Goal: Understand process/instructions

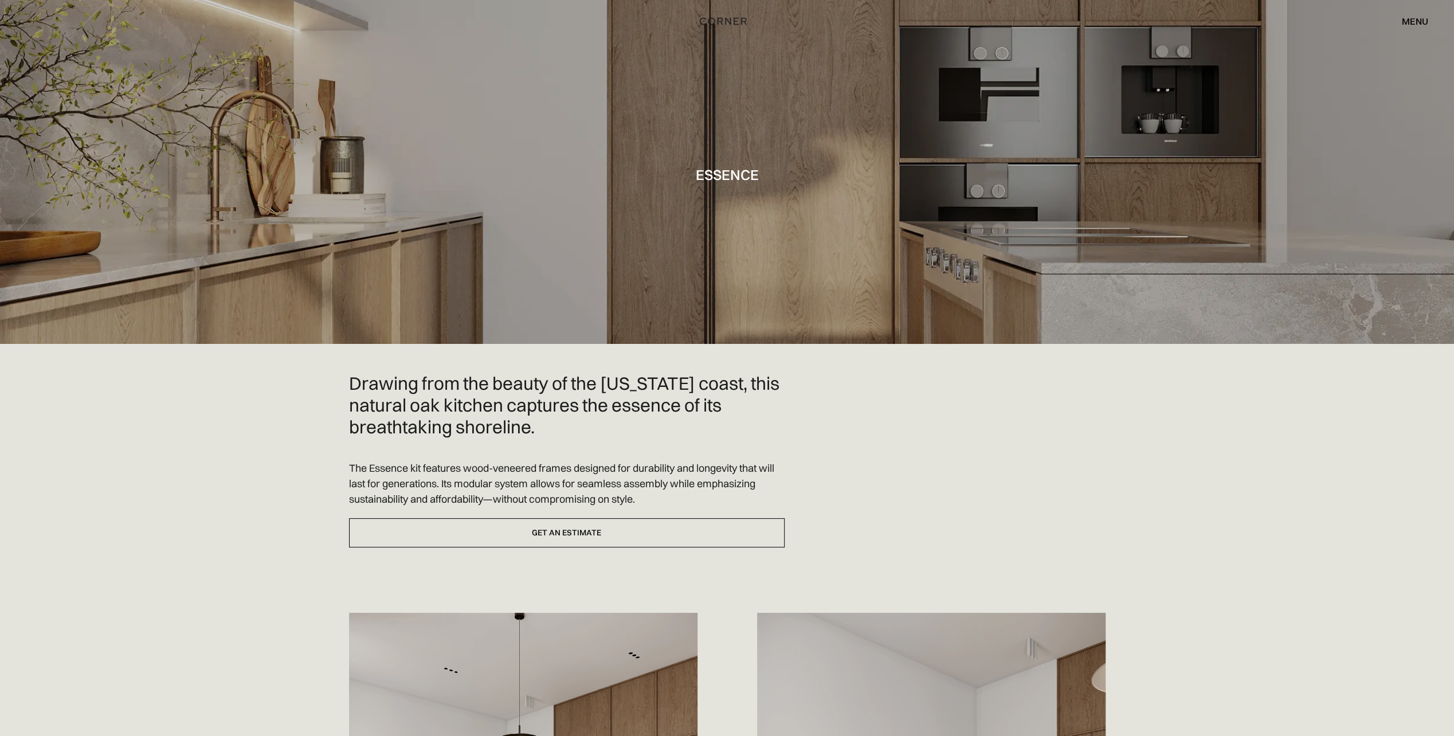
click at [943, 475] on div "Drawing from the beauty of the California coast, this natural oak kitchen captu…" at bounding box center [727, 741] width 757 height 736
click at [707, 19] on img "home" at bounding box center [716, 20] width 47 height 15
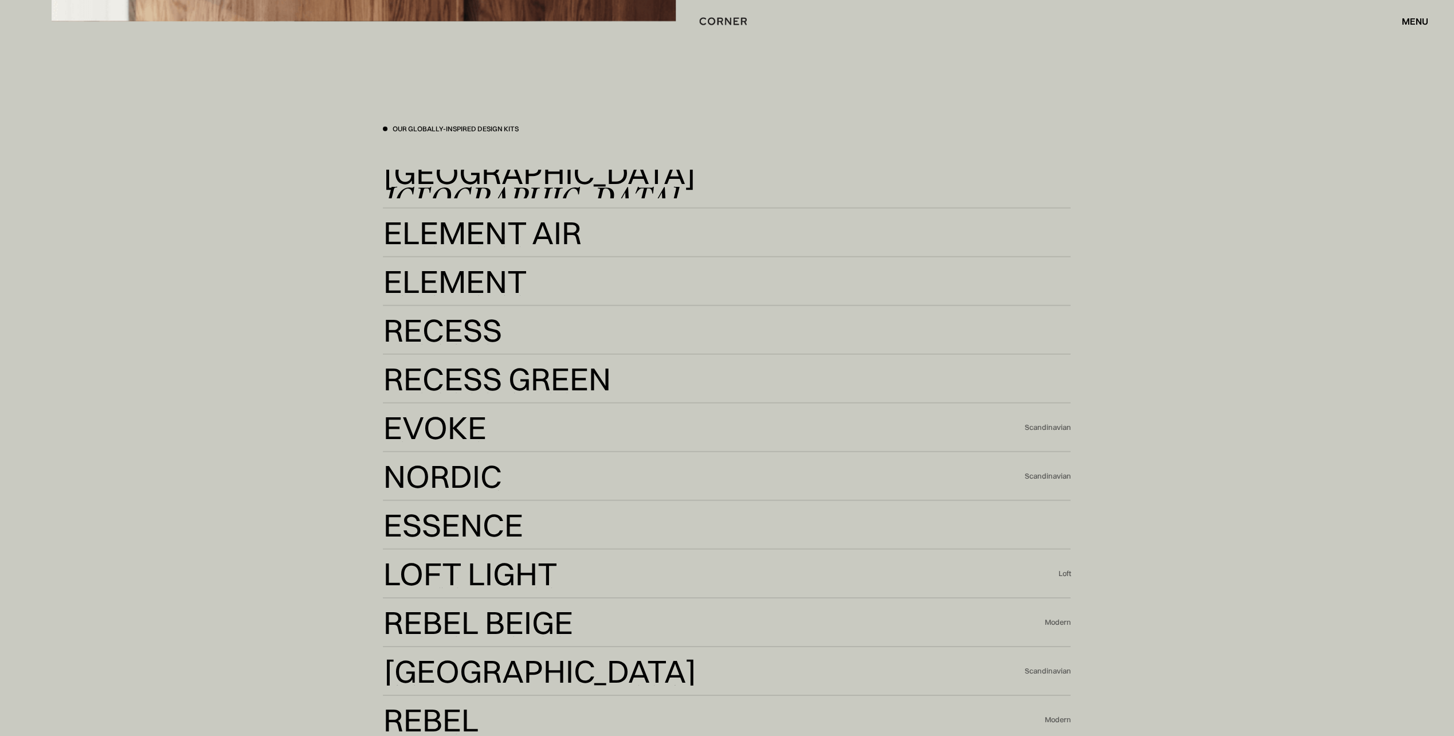
scroll to position [3210, 0]
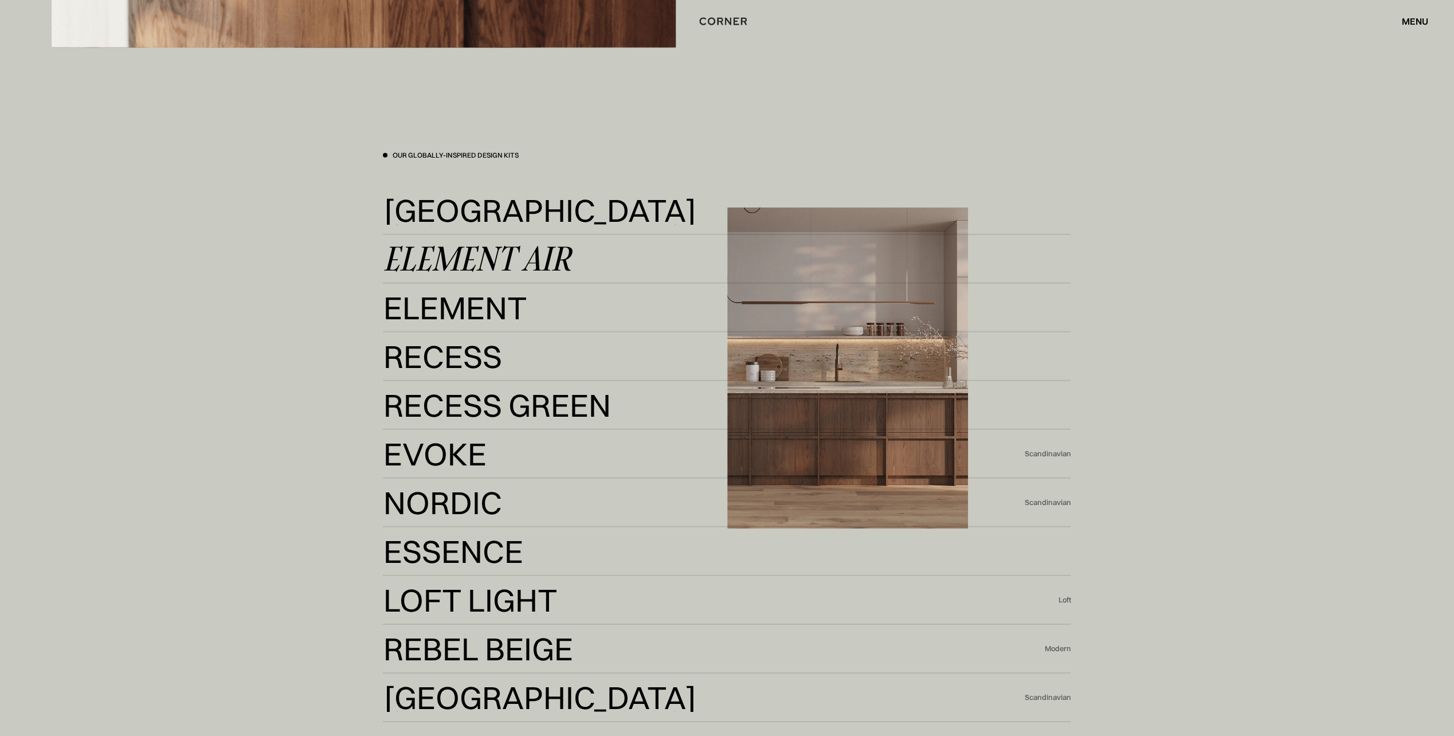
click at [445, 257] on div "Element Air" at bounding box center [476, 259] width 187 height 28
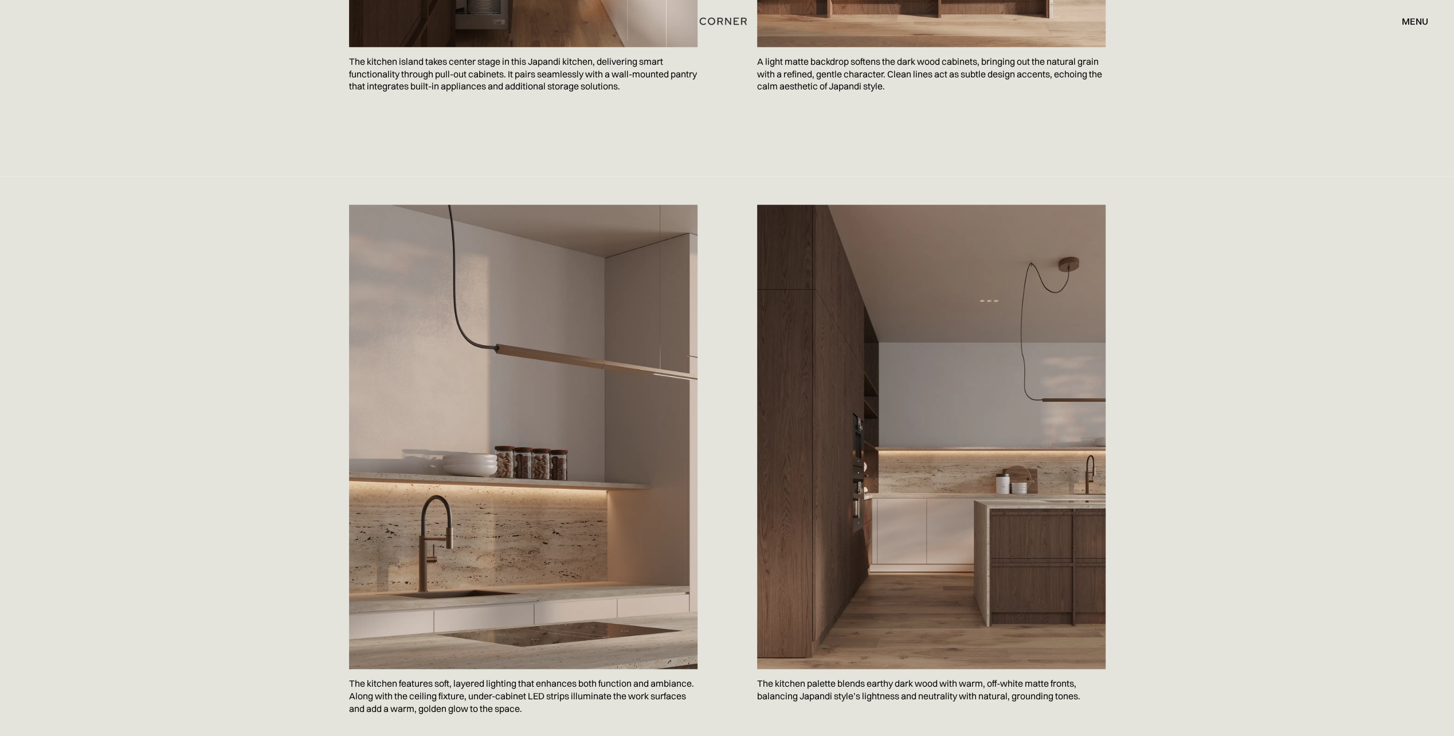
scroll to position [1204, 0]
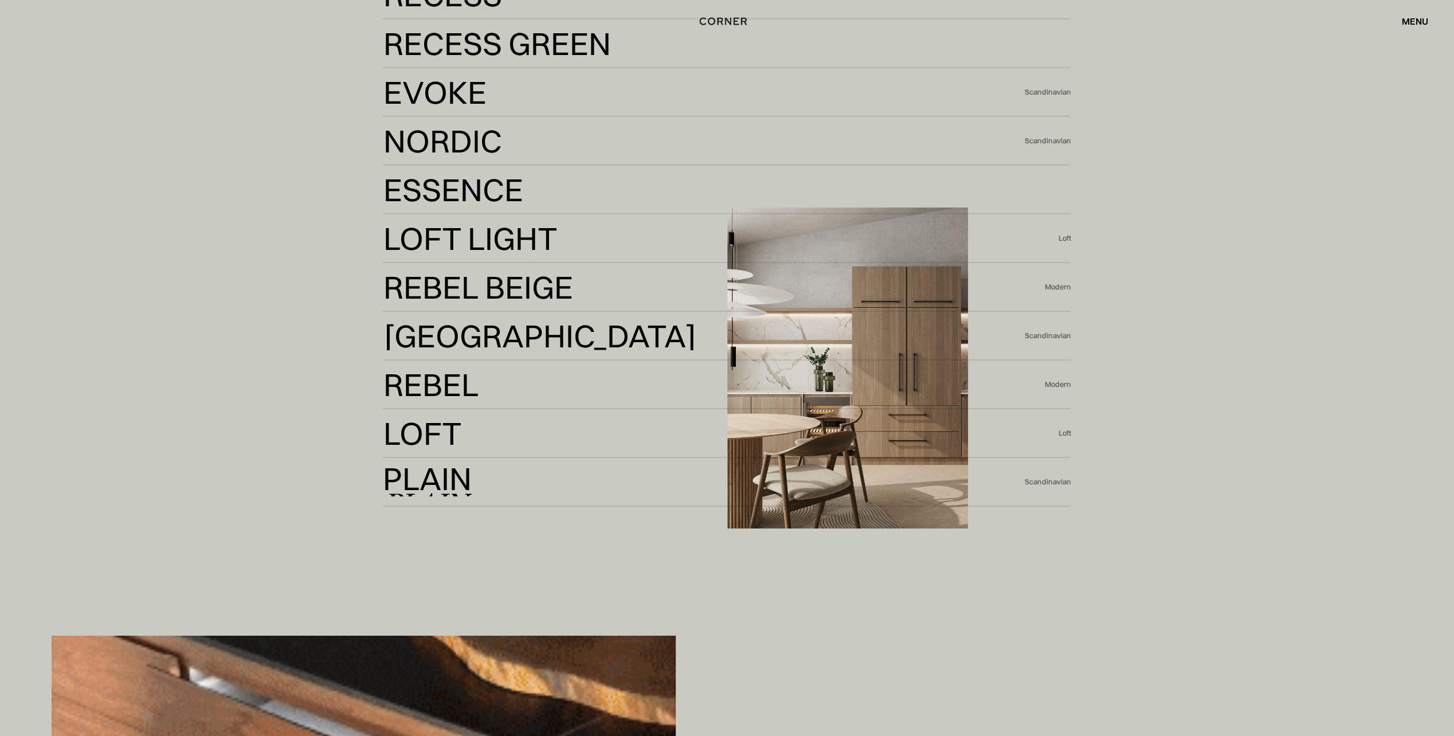
scroll to position [3554, 0]
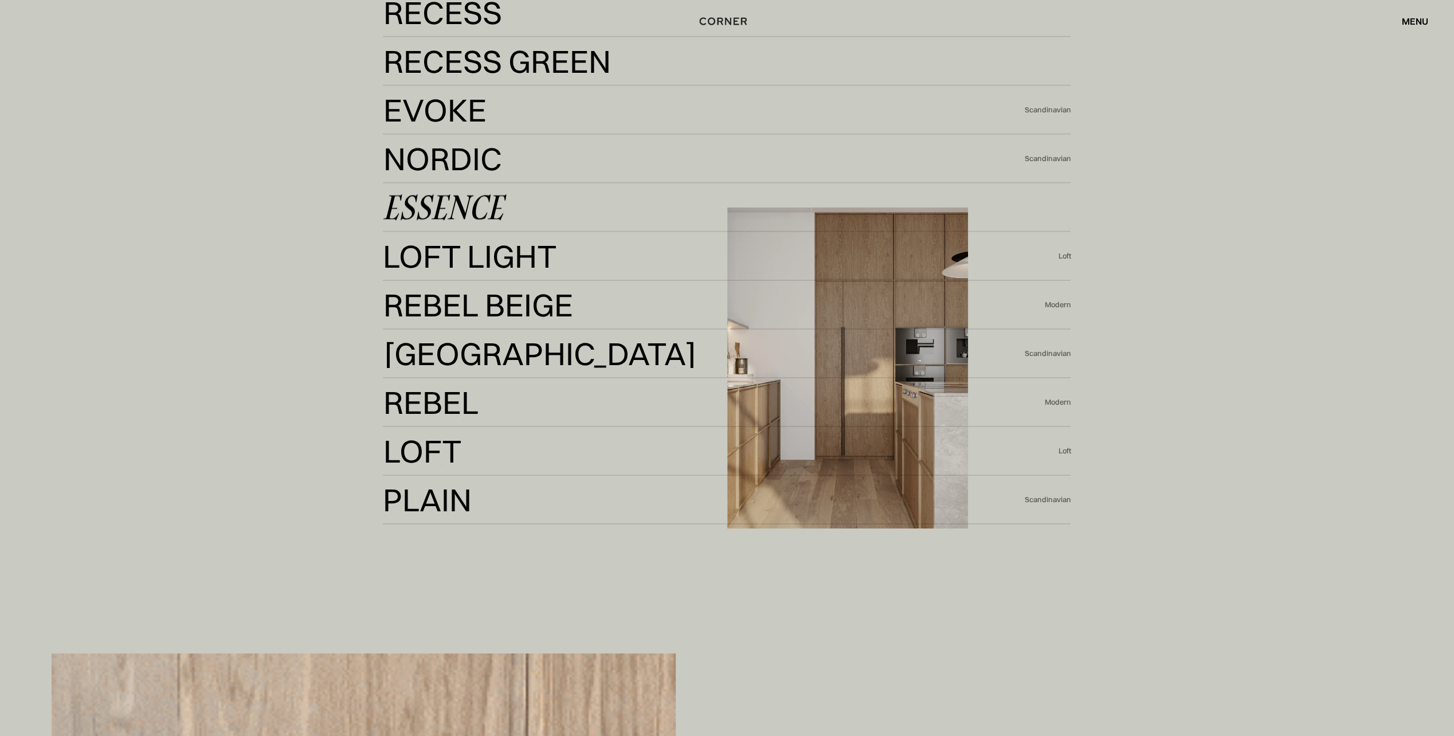
click at [461, 208] on div "Essence" at bounding box center [443, 208] width 120 height 28
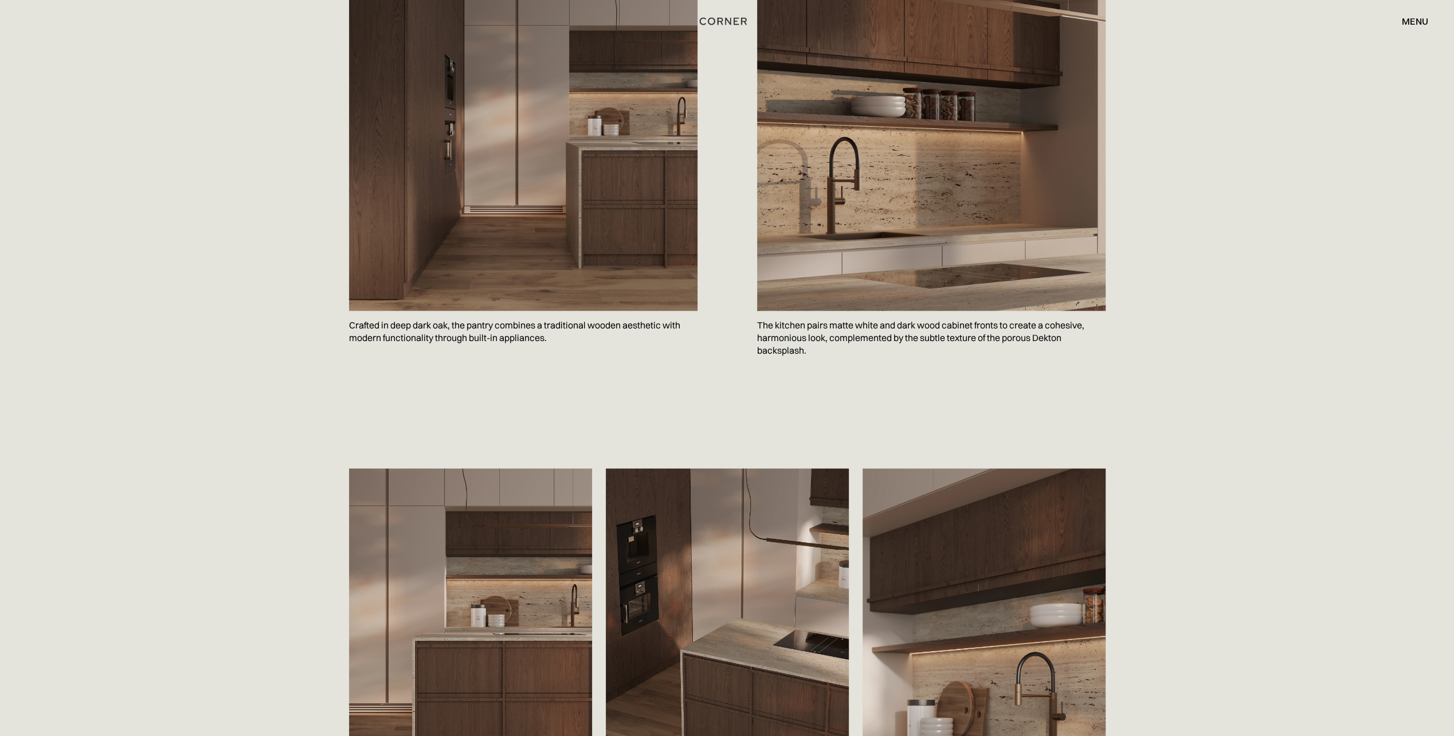
scroll to position [1433, 0]
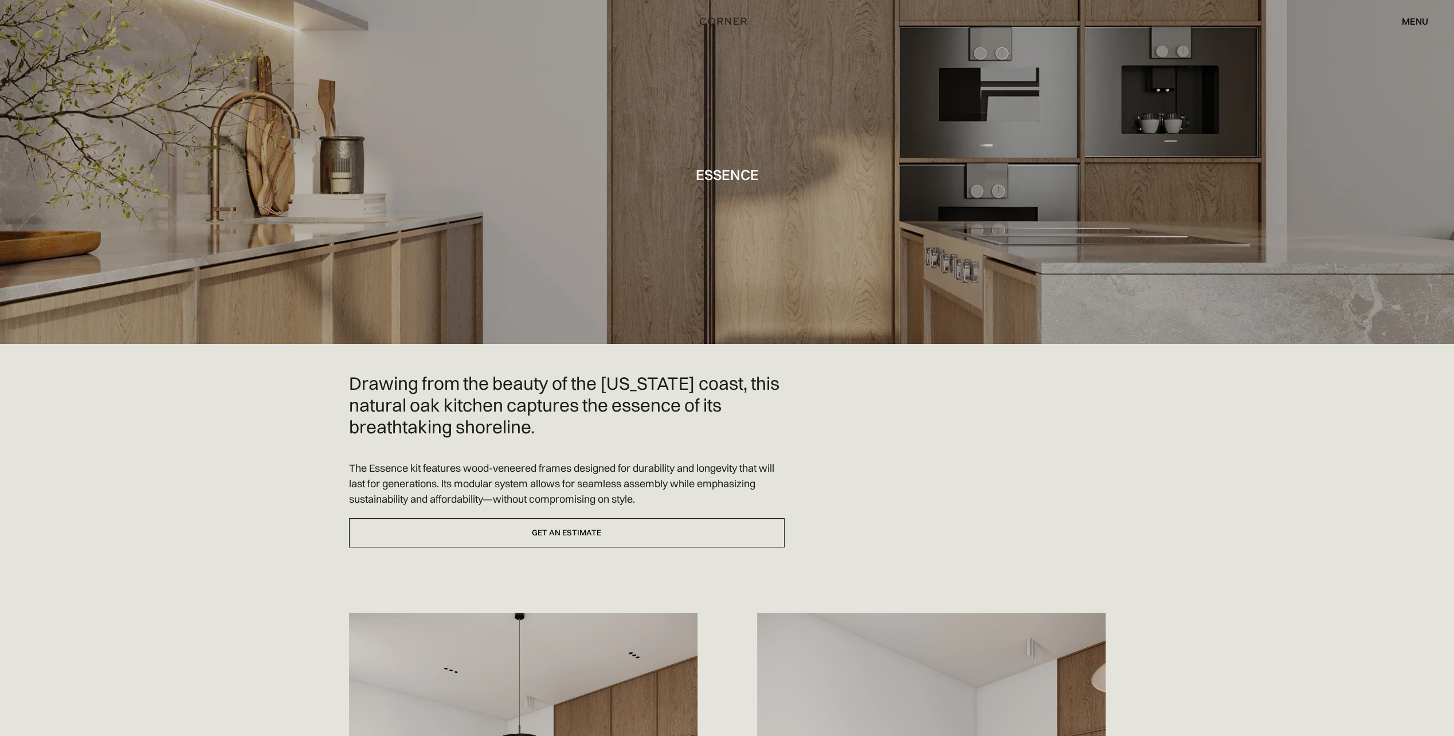
click at [1411, 21] on div "menu" at bounding box center [1415, 21] width 26 height 9
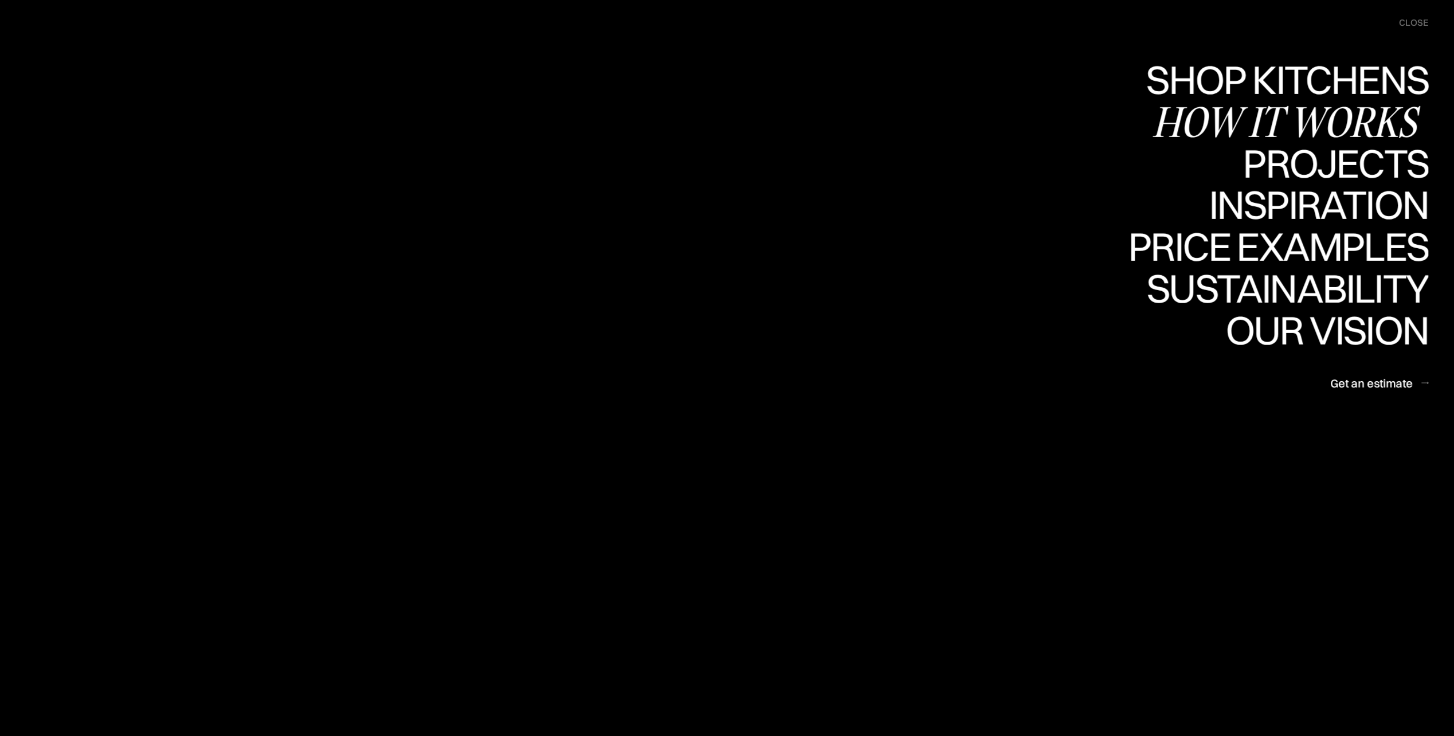
click at [1321, 128] on div "How it works" at bounding box center [1290, 121] width 276 height 40
